Goal: Task Accomplishment & Management: Manage account settings

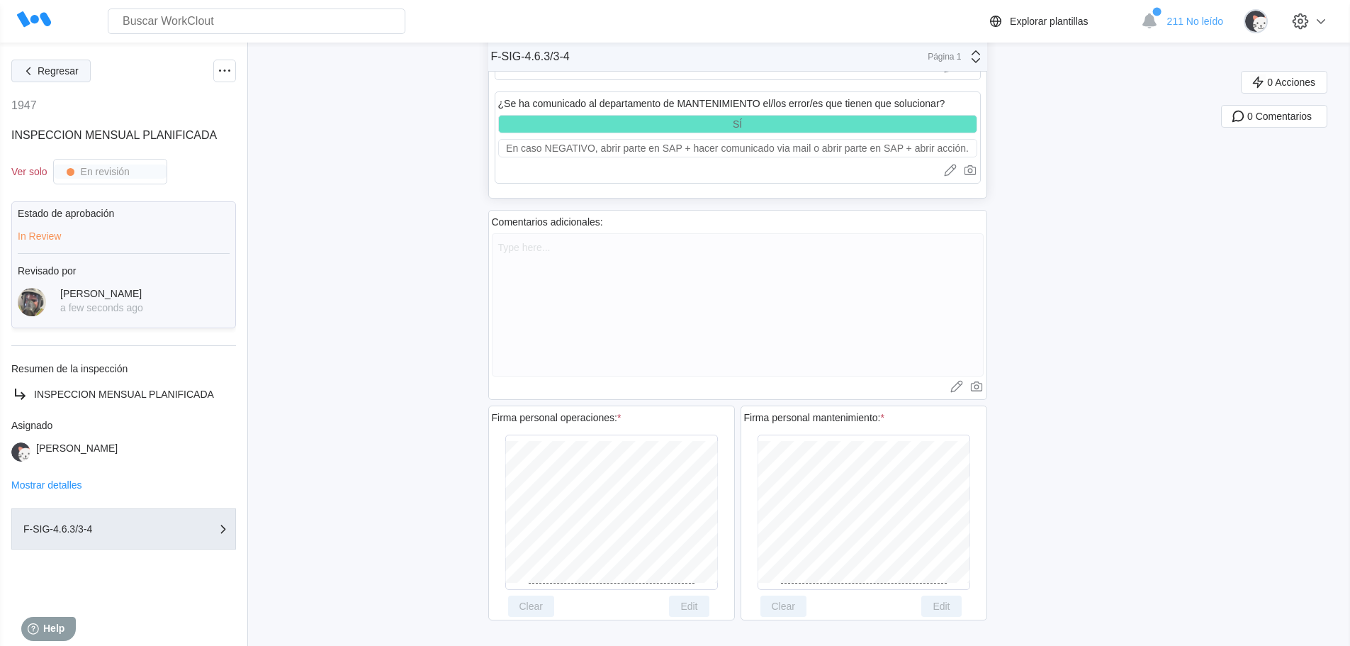
click at [38, 60] on button "Regresar" at bounding box center [50, 71] width 79 height 23
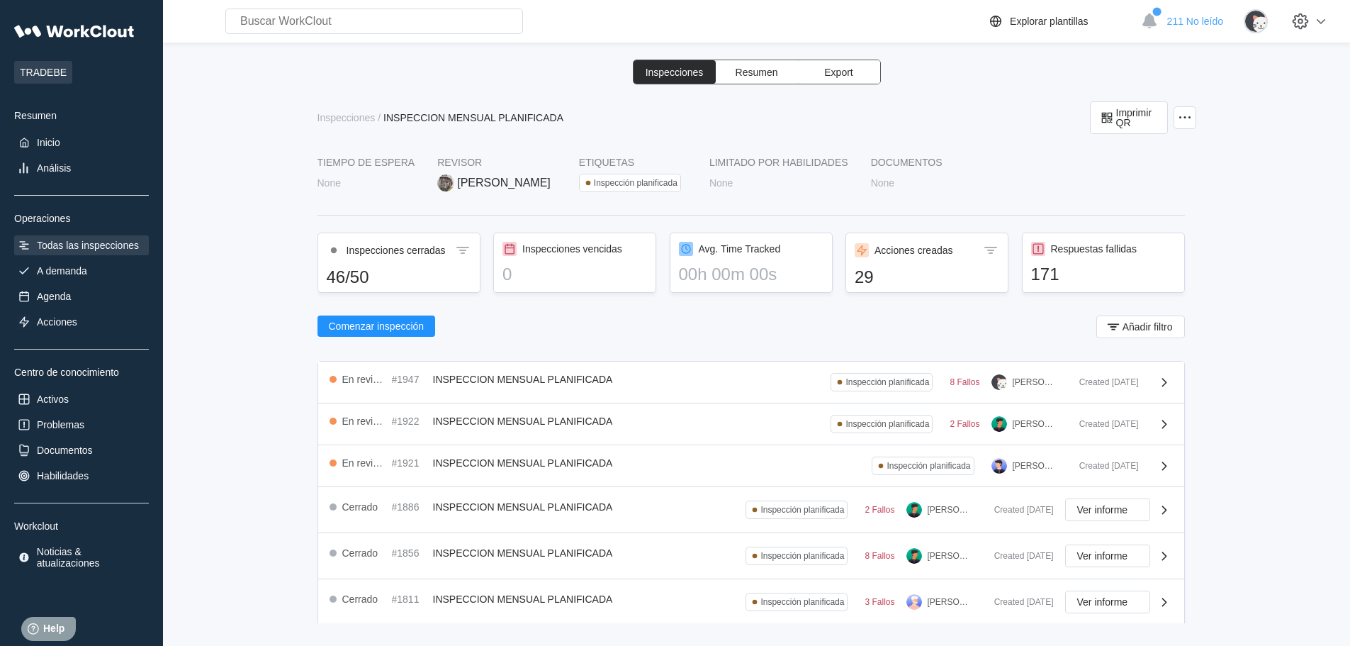
click at [112, 248] on div "Todas las inspecciones" at bounding box center [88, 245] width 102 height 11
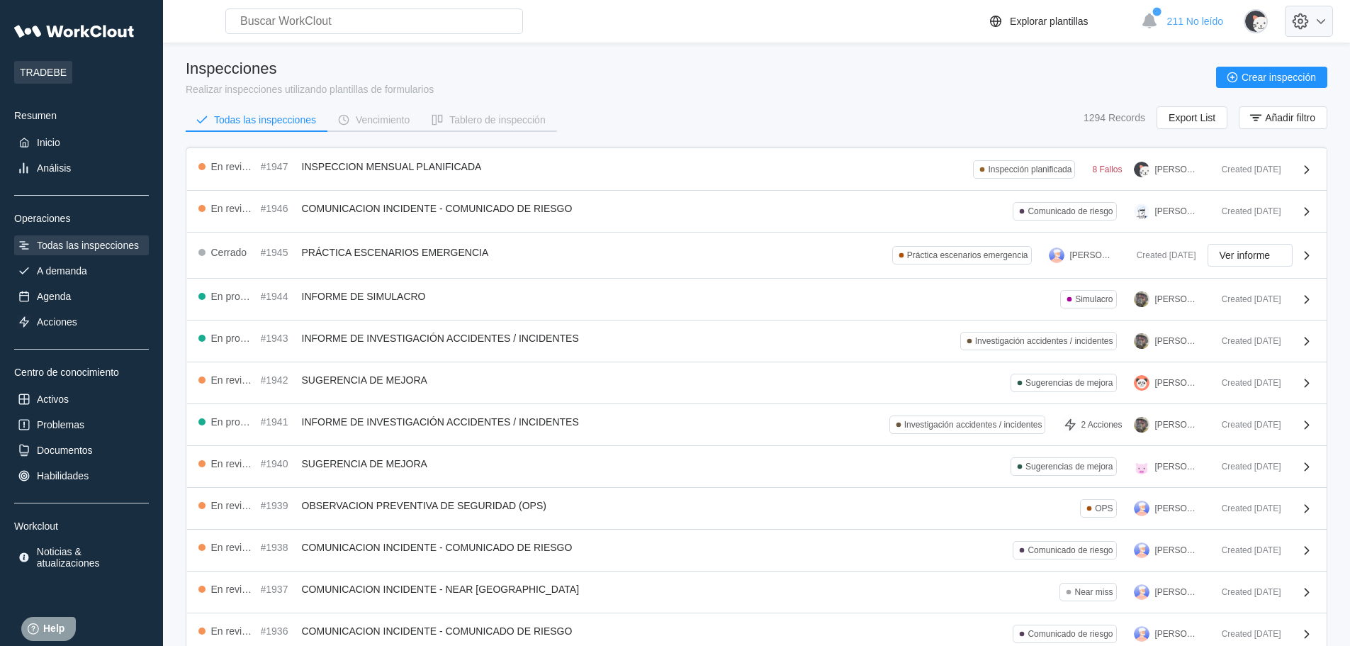
click at [1312, 29] on icon at bounding box center [1300, 21] width 24 height 24
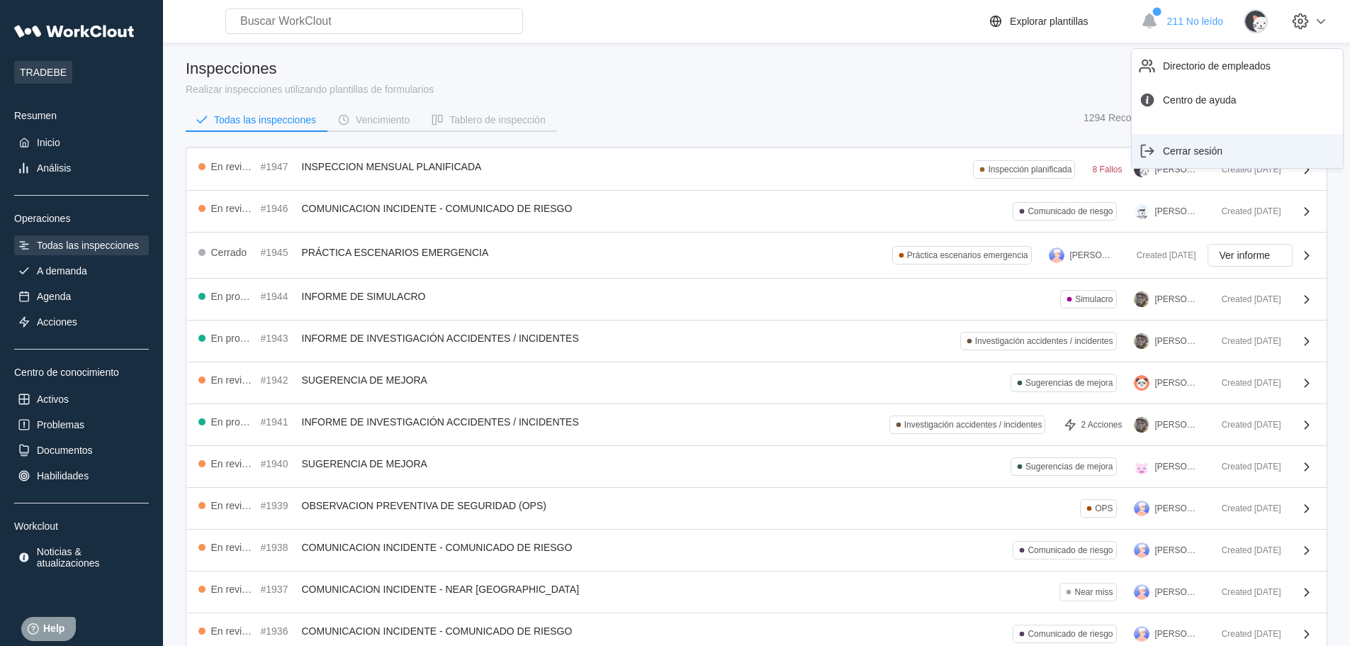
click at [1259, 154] on div "Cerrar sesión" at bounding box center [1237, 151] width 200 height 23
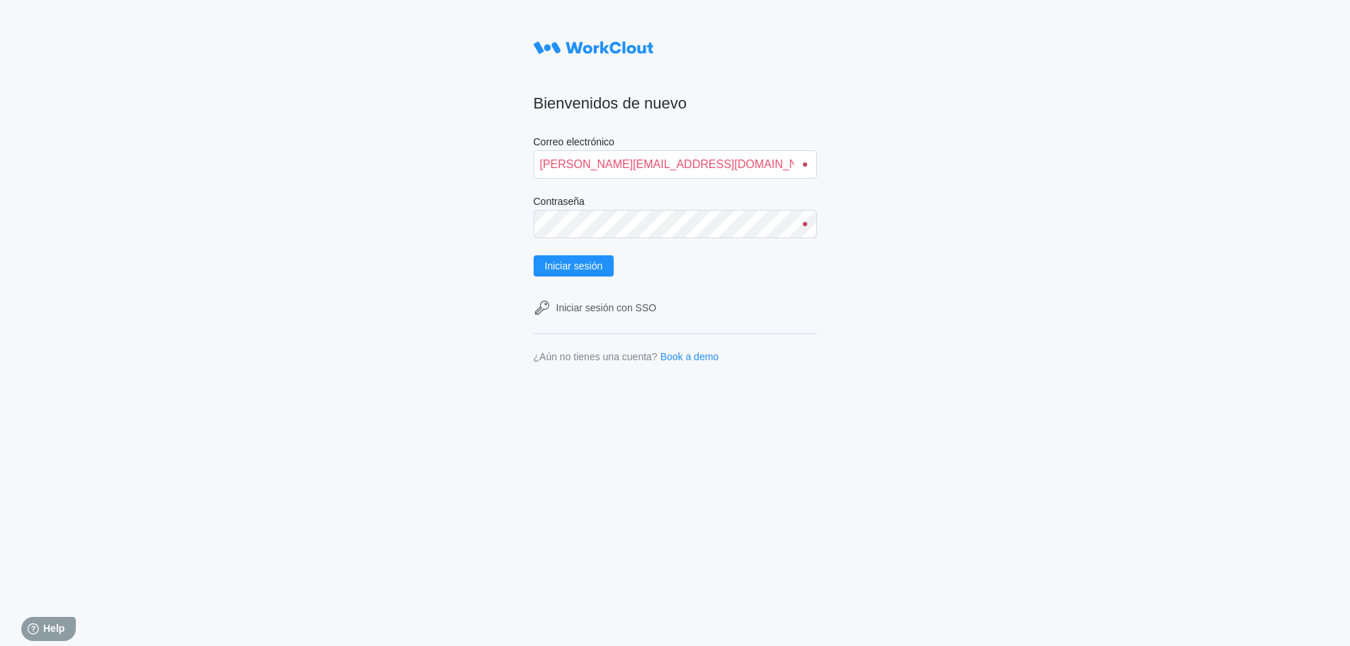
click at [807, 162] on div at bounding box center [805, 164] width 4 height 4
click at [613, 163] on input "[PERSON_NAME][EMAIL_ADDRESS][DOMAIN_NAME]" at bounding box center [675, 164] width 283 height 28
click at [1133, 291] on div "Bienvenidos de nuevo Correo electrónico [PERSON_NAME][EMAIL_ADDRESS][DOMAIN_NAM…" at bounding box center [675, 323] width 1350 height 646
click at [609, 163] on input "[PERSON_NAME][EMAIL_ADDRESS][DOMAIN_NAME]" at bounding box center [675, 164] width 283 height 28
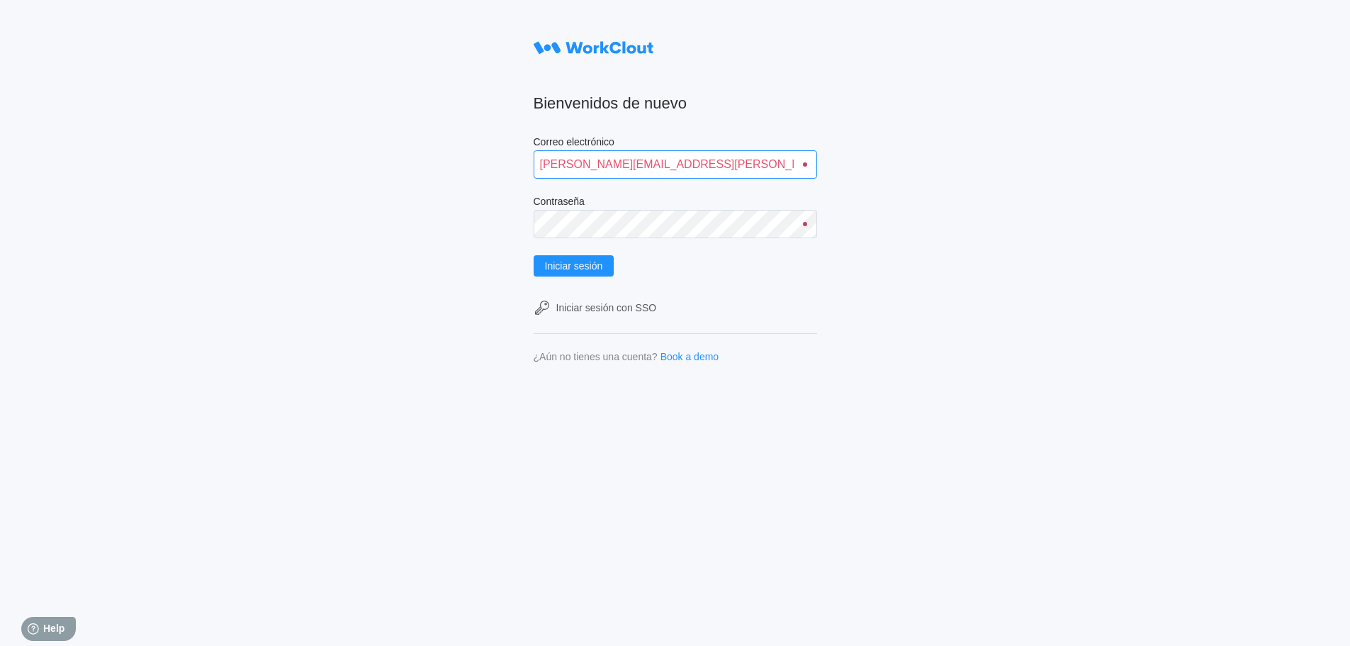
click at [534, 255] on button "Iniciar sesión" at bounding box center [574, 265] width 81 height 21
click at [563, 164] on input "[PERSON_NAME][EMAIL_ADDRESS][PERSON_NAME][DOMAIN_NAME]" at bounding box center [675, 164] width 283 height 28
click at [565, 167] on input "[PERSON_NAME][EMAIL_ADDRESS][PERSON_NAME][DOMAIN_NAME]" at bounding box center [675, 164] width 283 height 28
click at [598, 269] on span "Iniciar sesión" at bounding box center [574, 266] width 58 height 10
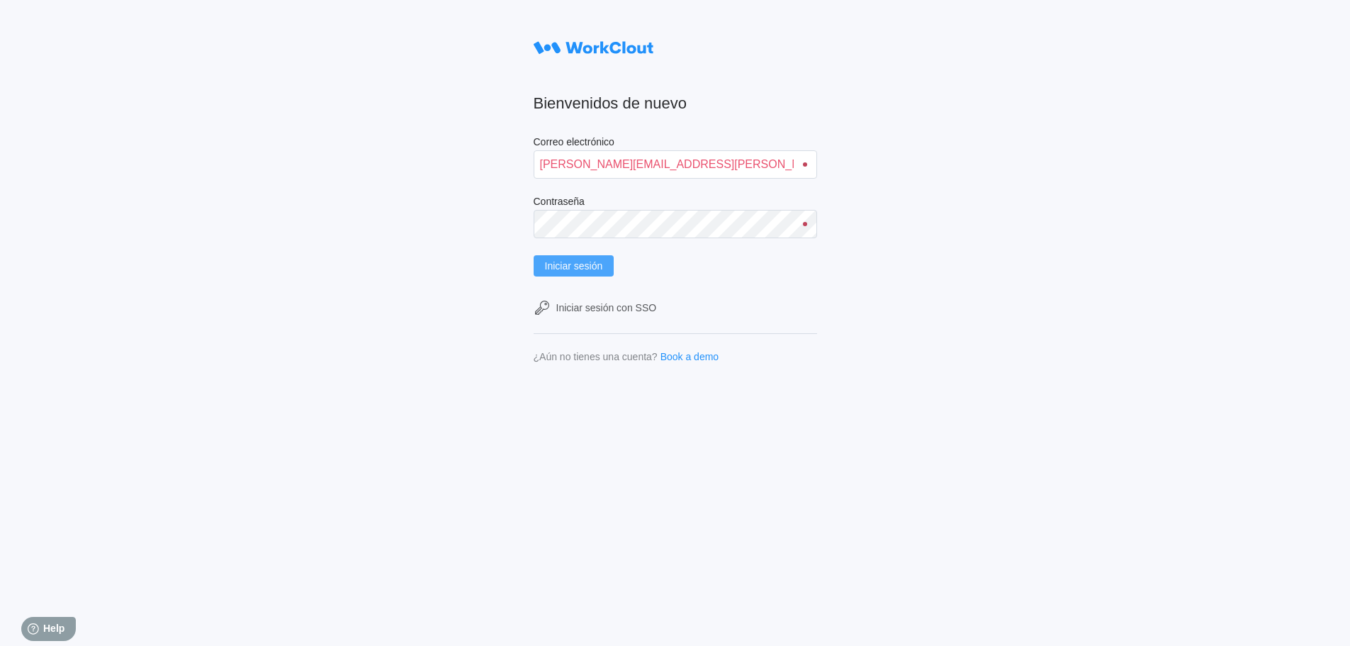
click at [569, 261] on span "Iniciar sesión" at bounding box center [574, 266] width 58 height 10
drag, startPoint x: 711, startPoint y: 162, endPoint x: 636, endPoint y: 166, distance: 75.2
click at [636, 166] on input "[PERSON_NAME][EMAIL_ADDRESS][PERSON_NAME][DOMAIN_NAME]" at bounding box center [675, 164] width 283 height 28
type input "[PERSON_NAME][EMAIL_ADDRESS][PERSON_NAME][DOMAIN_NAME]"
click at [381, 198] on div "Bienvenidos de nuevo Correo electrónico [PERSON_NAME][EMAIL_ADDRESS][PERSON_NAM…" at bounding box center [675, 323] width 1350 height 646
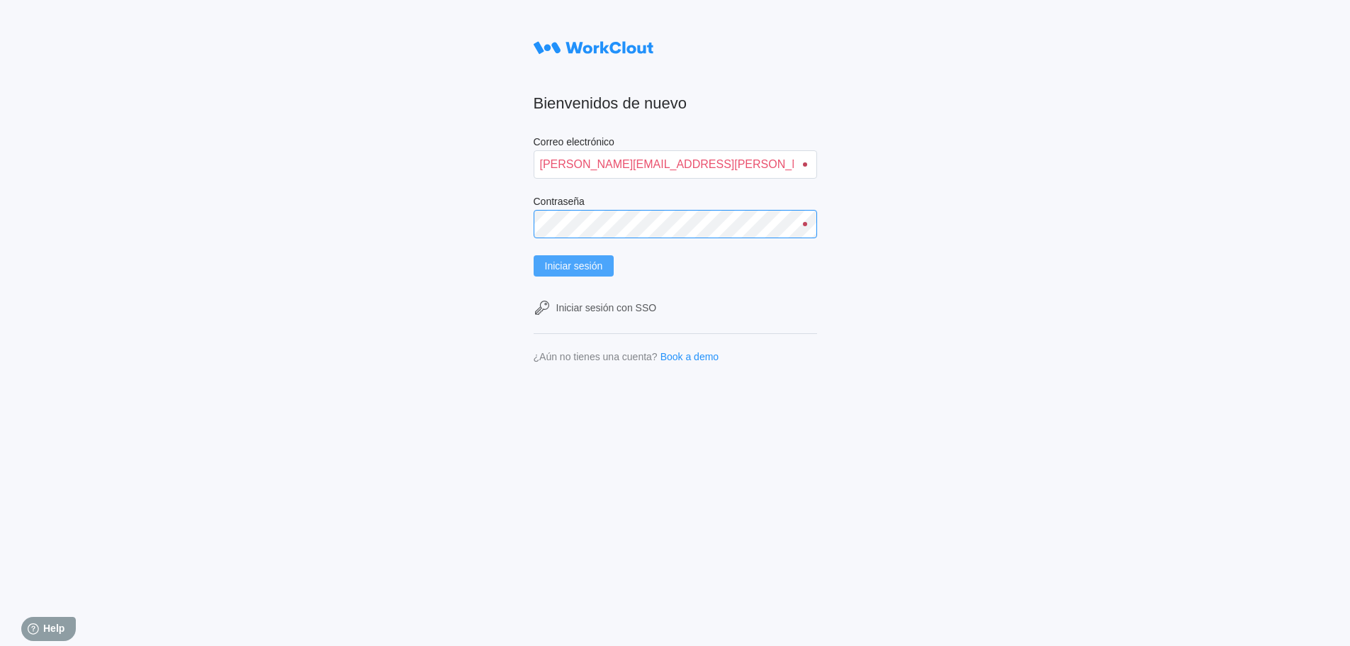
click at [534, 255] on button "Iniciar sesión" at bounding box center [574, 265] width 81 height 21
